Goal: Task Accomplishment & Management: Manage account settings

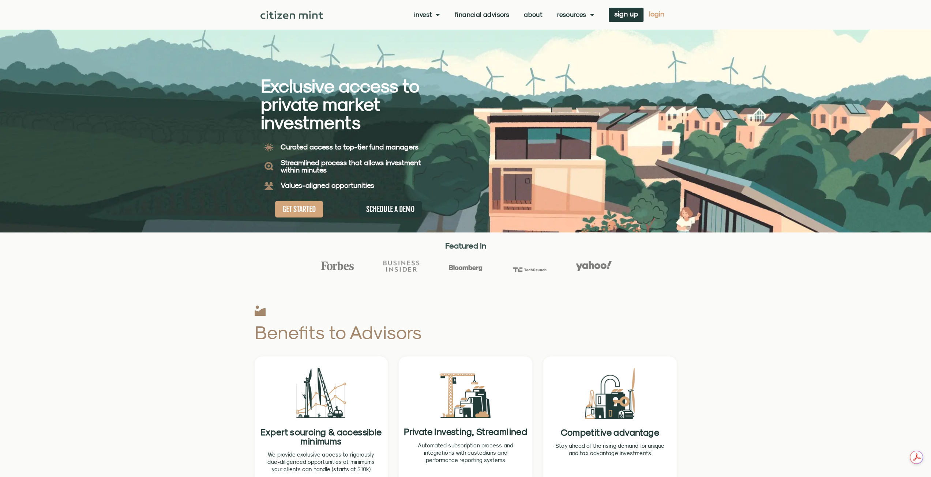
click at [658, 14] on span "login" at bounding box center [656, 13] width 15 height 5
click at [659, 18] on link "login" at bounding box center [657, 15] width 26 height 14
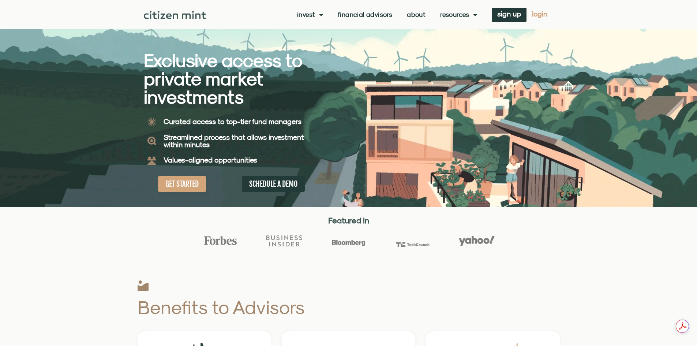
click at [540, 19] on link "login" at bounding box center [540, 15] width 26 height 14
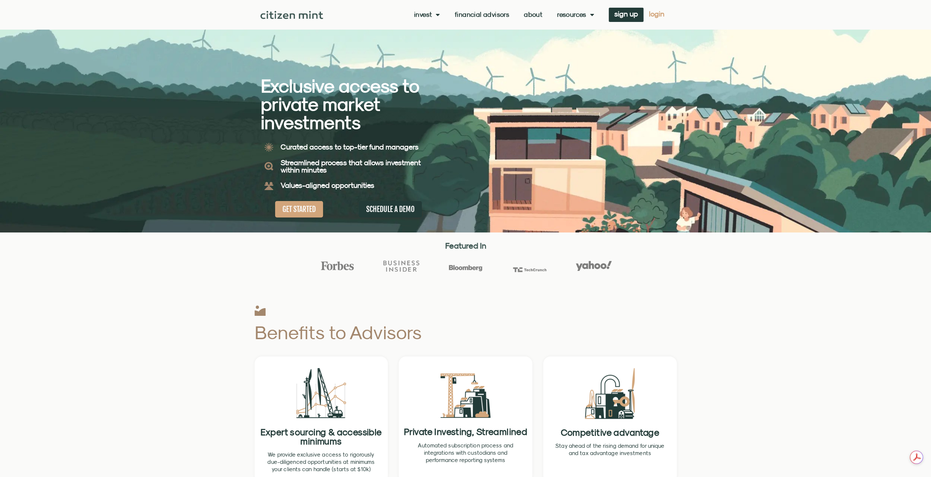
click at [656, 16] on span "login" at bounding box center [656, 13] width 15 height 5
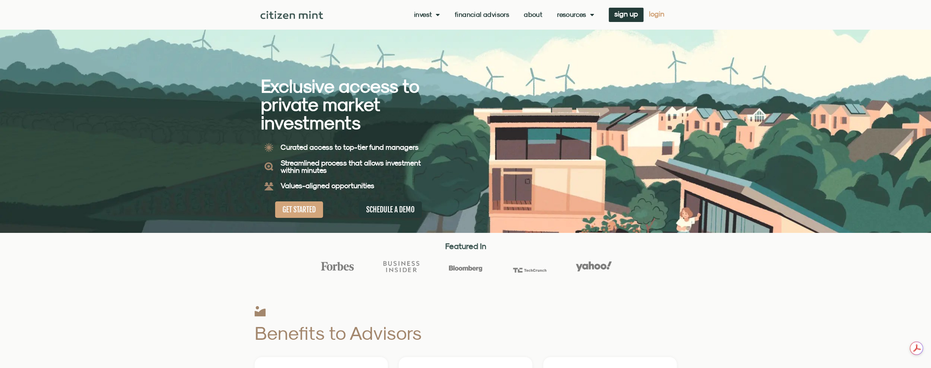
click at [661, 11] on span "login" at bounding box center [656, 13] width 15 height 5
